Goal: Task Accomplishment & Management: Use online tool/utility

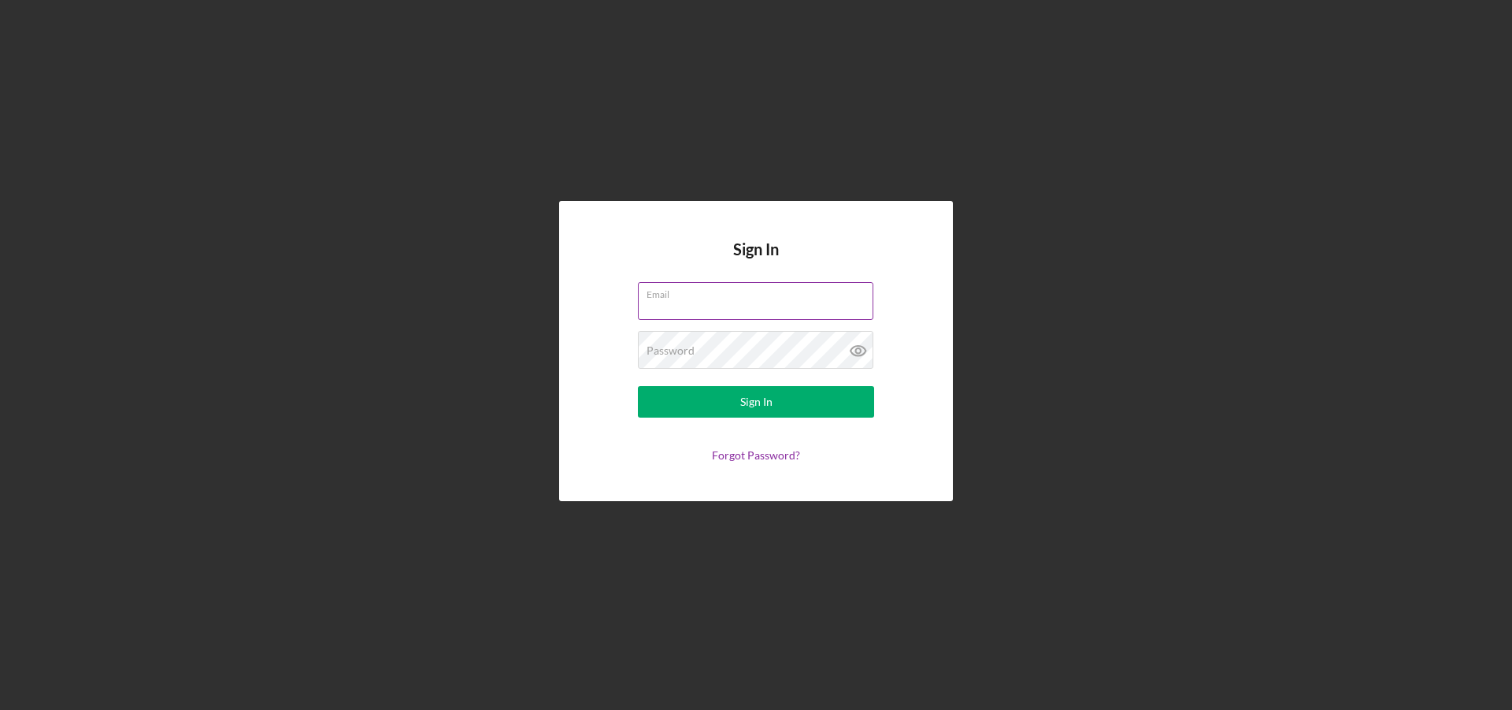
click at [662, 306] on input "Email" at bounding box center [756, 301] width 236 height 38
type input "[EMAIL_ADDRESS][DOMAIN_NAME]"
click at [722, 411] on button "Sign In" at bounding box center [756, 402] width 236 height 32
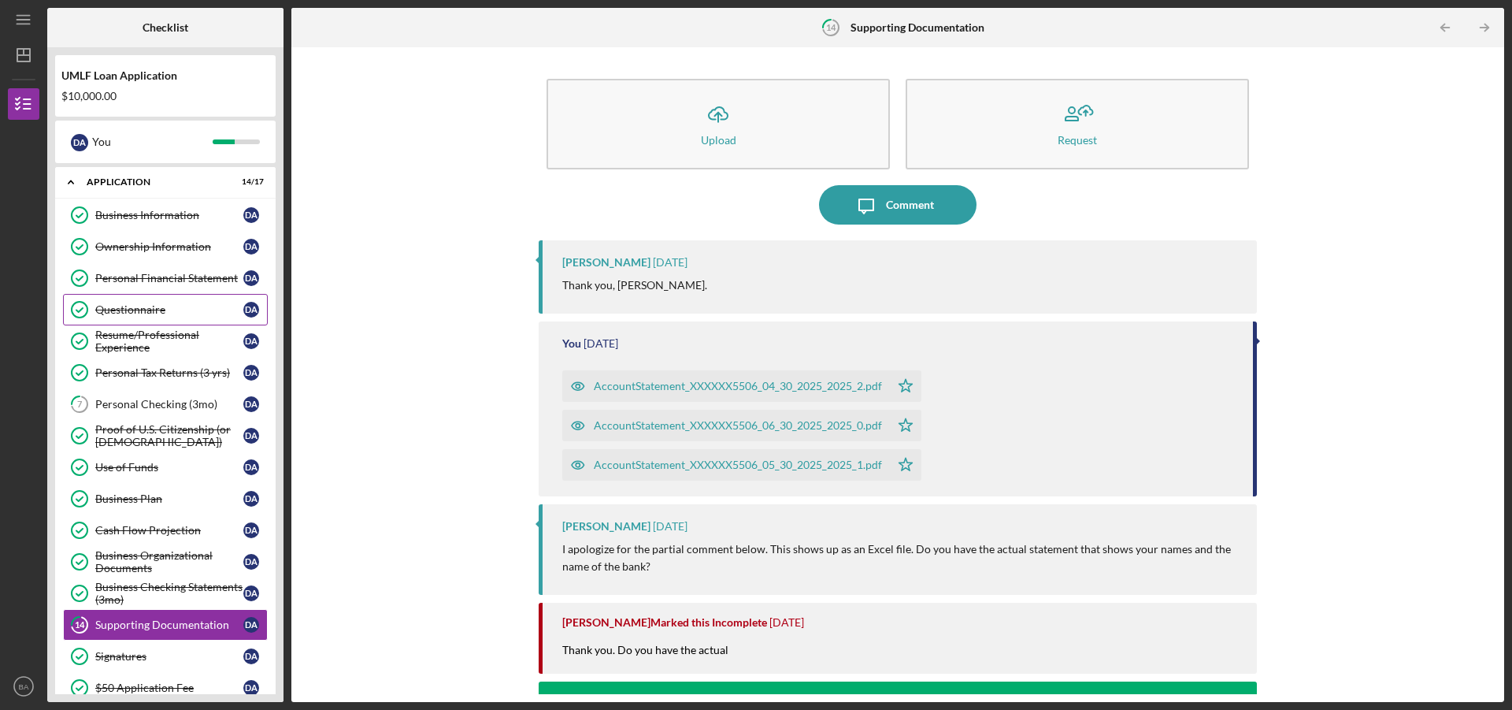
click at [124, 302] on link "Questionnaire Questionnaire D A" at bounding box center [165, 310] width 205 height 32
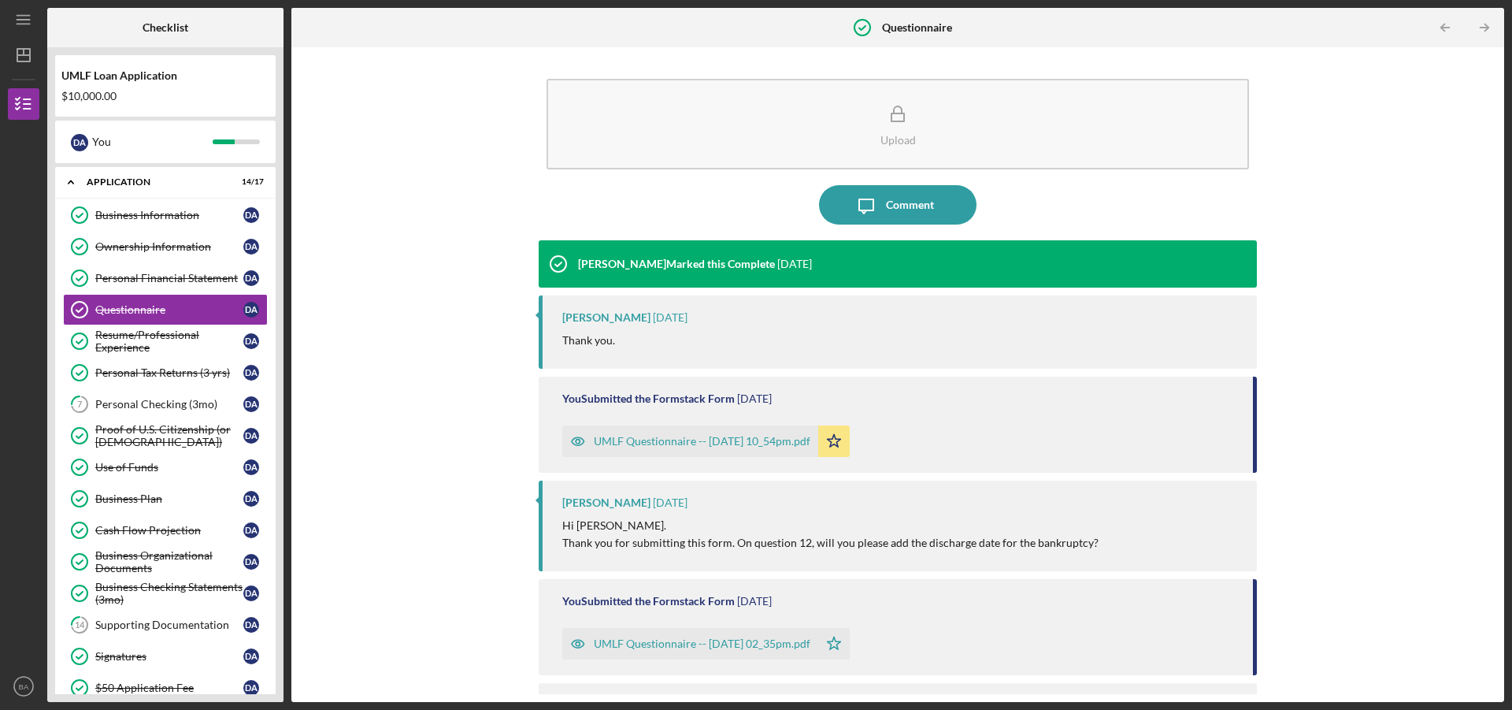
click at [617, 436] on div "UMLF Questionnaire -- [DATE] 10_54pm.pdf" at bounding box center [702, 441] width 217 height 13
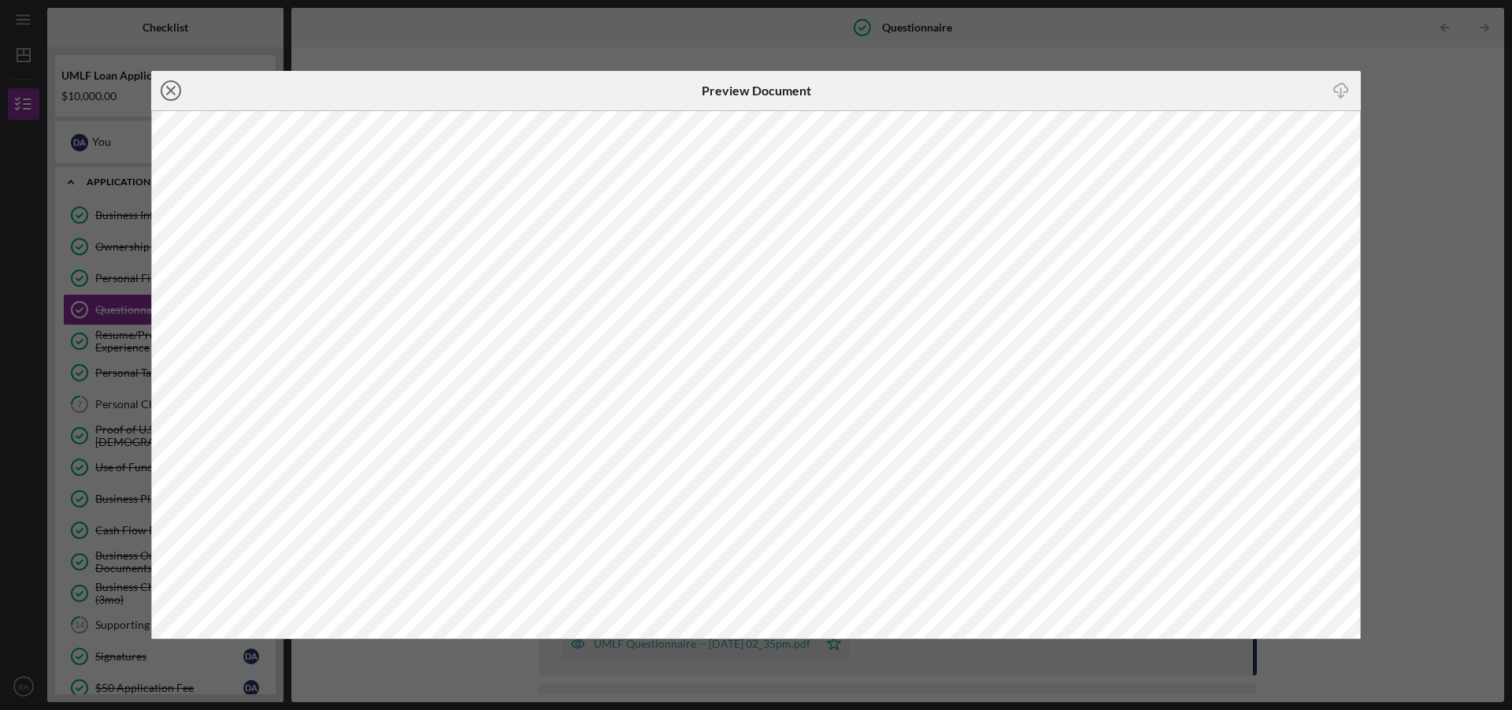
click at [174, 91] on icon "Icon/Close" at bounding box center [170, 90] width 39 height 39
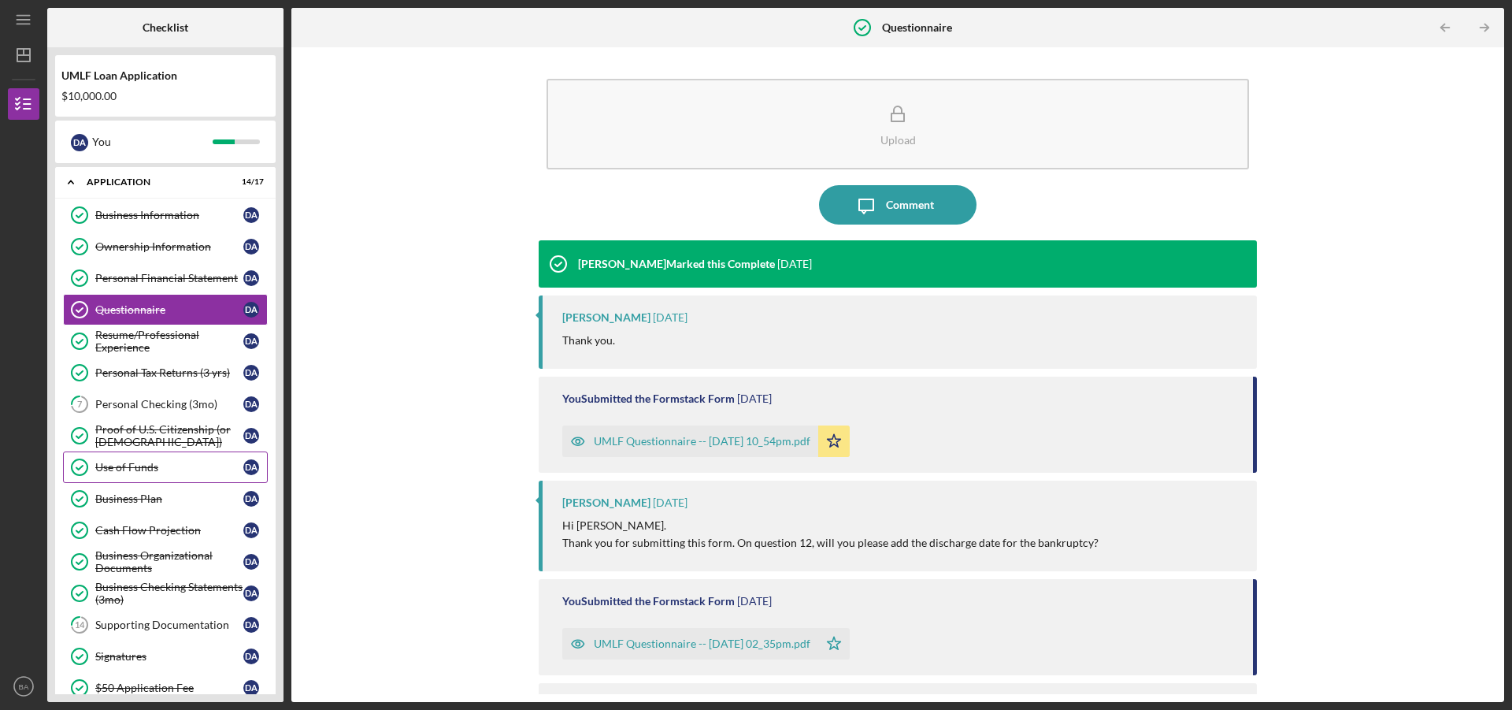
click at [109, 461] on div "Use of Funds" at bounding box center [169, 467] width 148 height 13
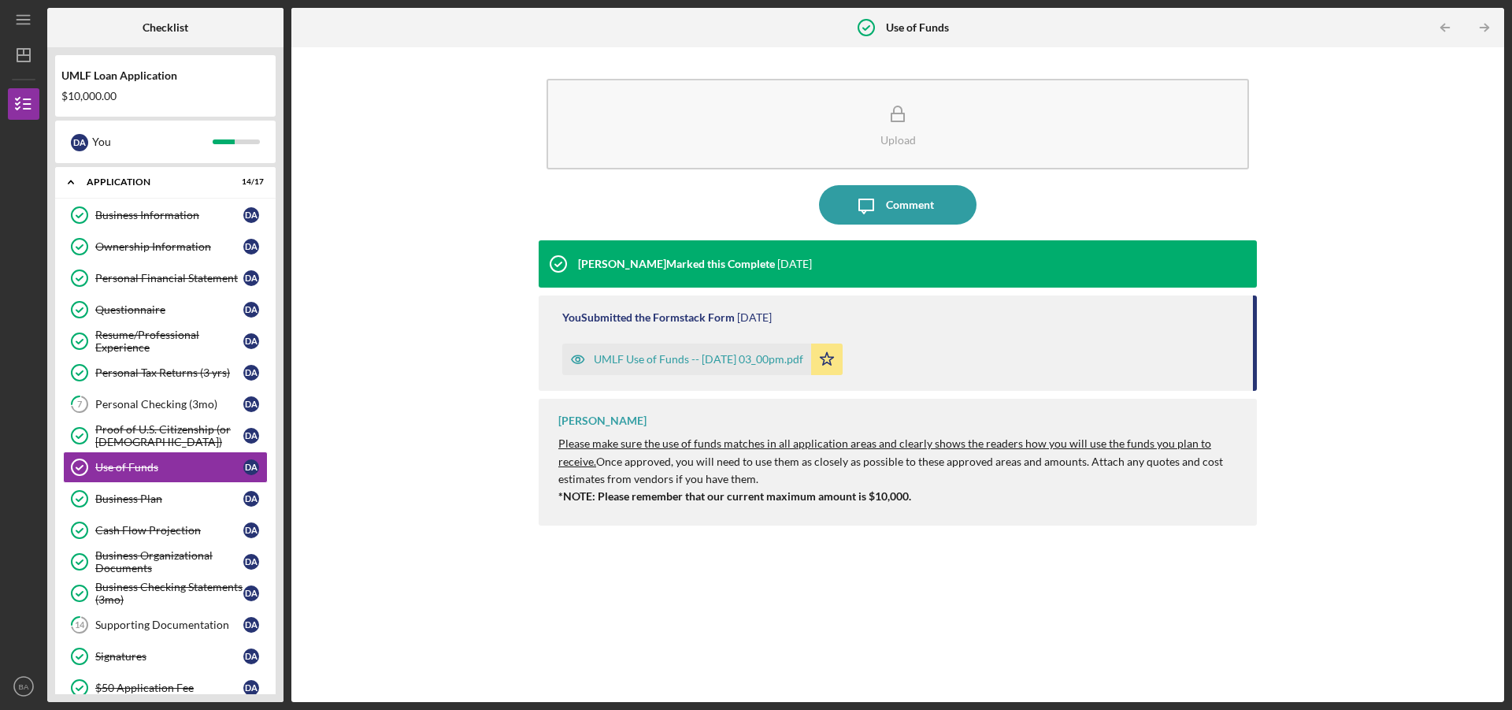
click at [626, 354] on div "UMLF Use of Funds -- [DATE] 03_00pm.pdf" at bounding box center [699, 359] width 210 height 13
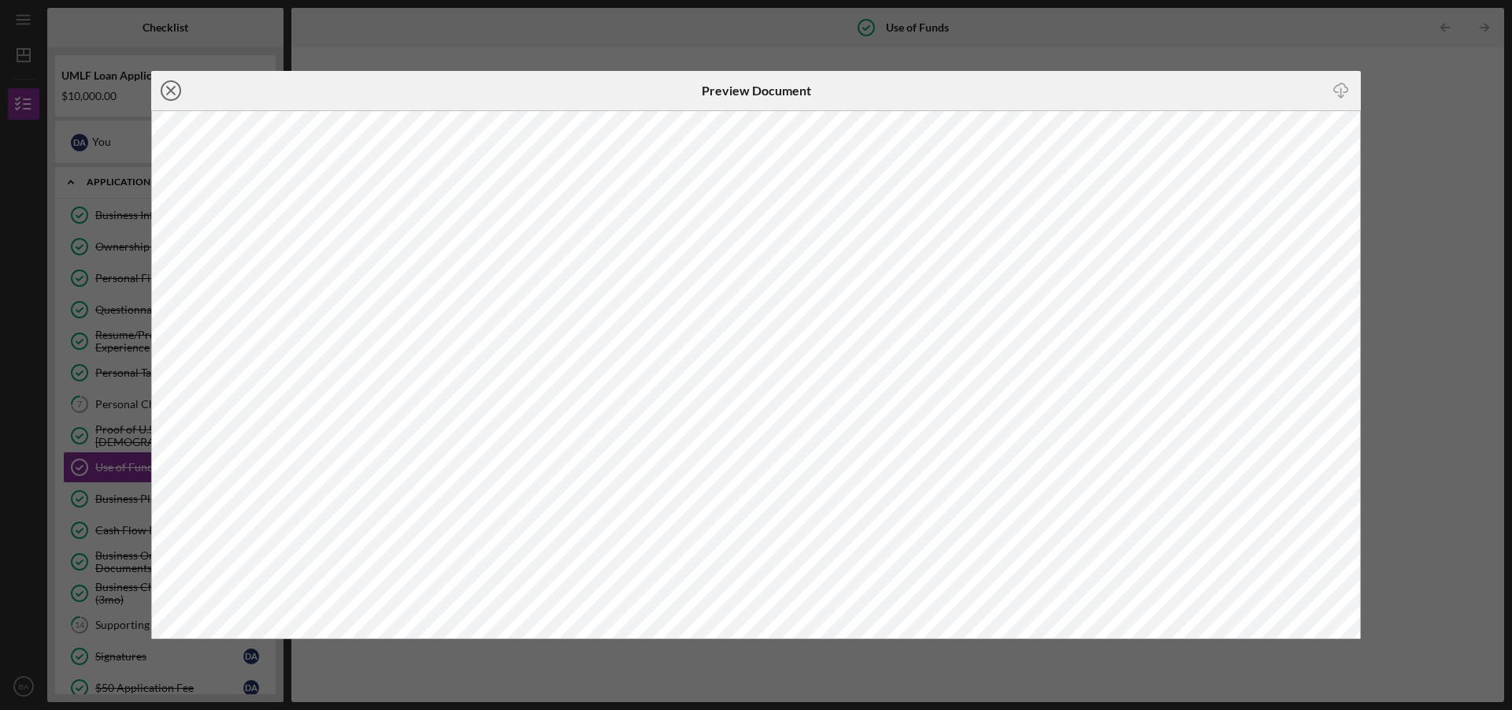
click at [171, 86] on icon "Icon/Close" at bounding box center [170, 90] width 39 height 39
